Goal: Task Accomplishment & Management: Complete application form

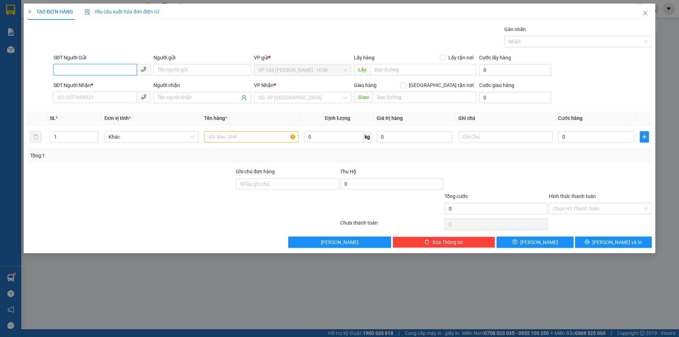
click at [91, 67] on input "SĐT Người Gửi" at bounding box center [94, 69] width 83 height 11
type input "0937185915"
click at [136, 83] on div "0937185915 - CHỊ [PERSON_NAME]" at bounding box center [102, 84] width 89 height 8
type input "CHỊ [PERSON_NAME]"
type input "0903377437"
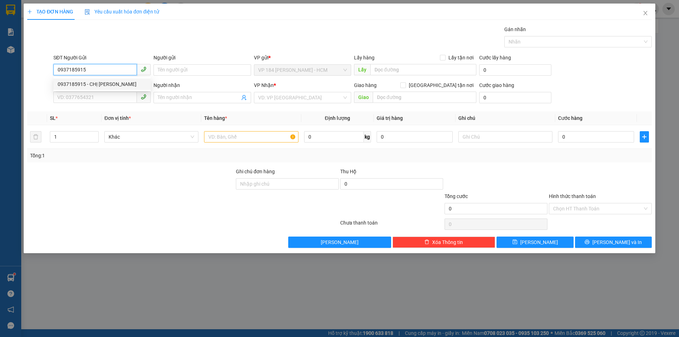
type input "CHỊ [PERSON_NAME]"
type input "VPVT"
type input "40.000"
type input "0937185915"
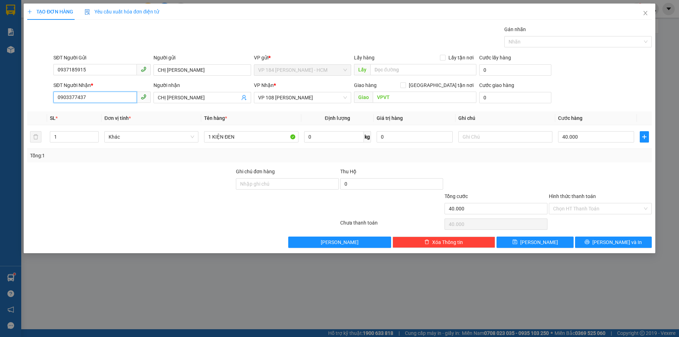
click at [108, 99] on input "0903377437" at bounding box center [94, 97] width 83 height 11
click at [595, 139] on input "40.000" at bounding box center [596, 136] width 76 height 11
click at [592, 241] on button "[PERSON_NAME] và In" at bounding box center [613, 242] width 77 height 11
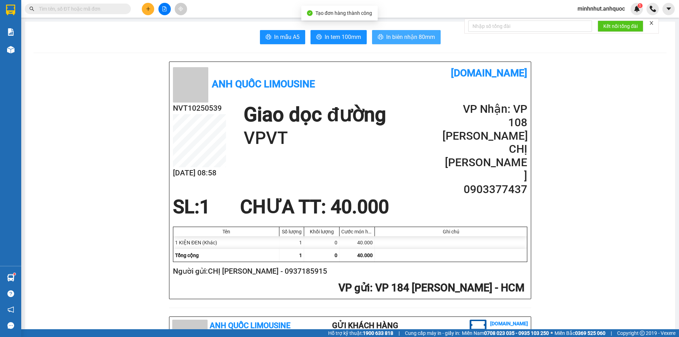
click at [378, 39] on icon "printer" at bounding box center [381, 37] width 6 height 6
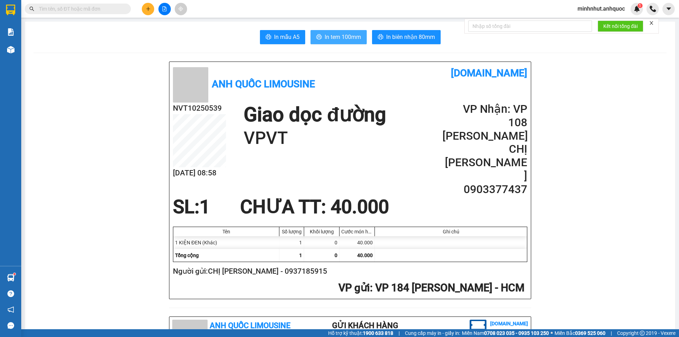
click at [331, 36] on span "In tem 100mm" at bounding box center [343, 37] width 36 height 9
